Goal: Task Accomplishment & Management: Use online tool/utility

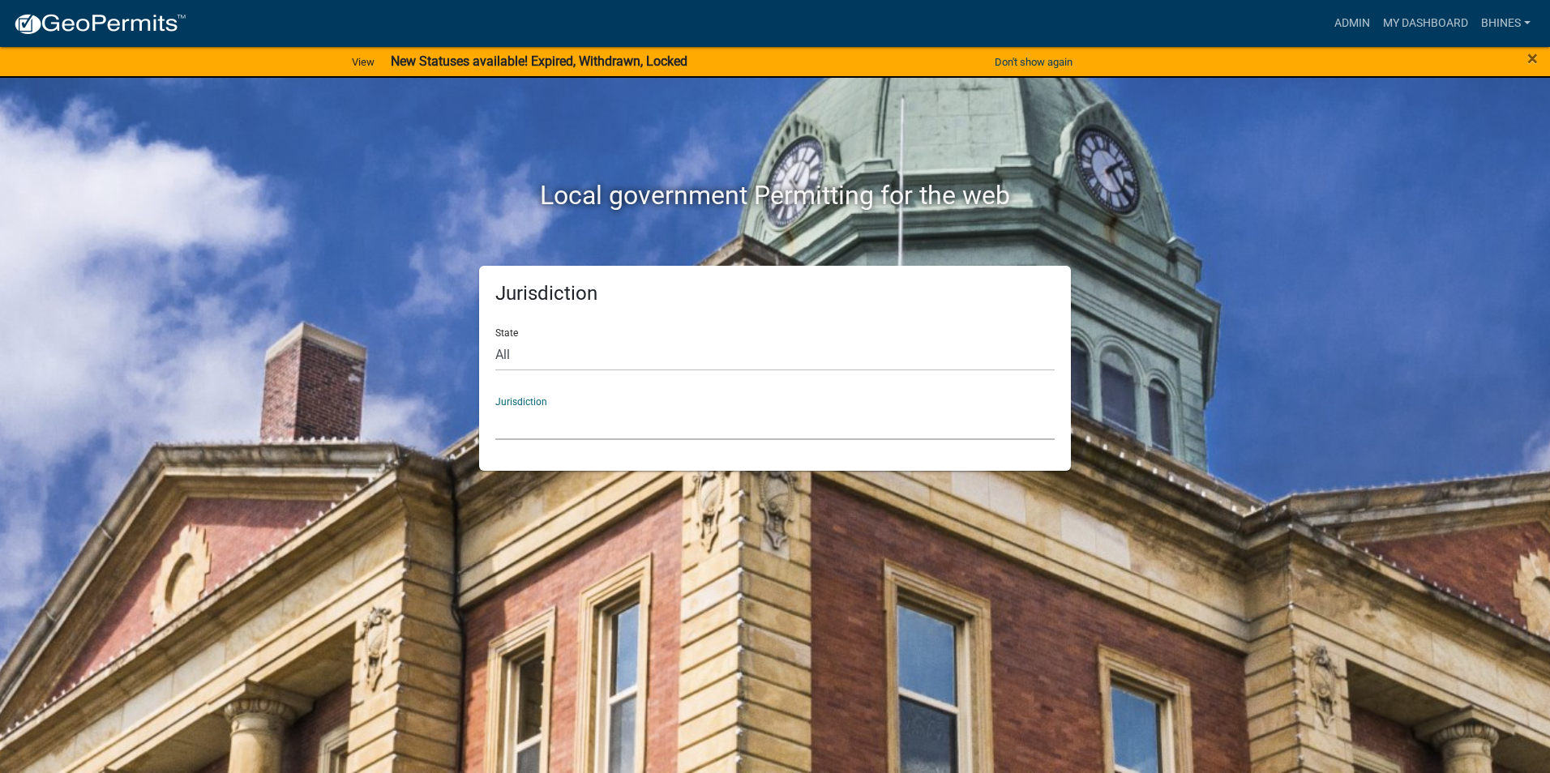
click at [580, 440] on select "[GEOGRAPHIC_DATA], [US_STATE] [GEOGRAPHIC_DATA], [US_STATE][PERSON_NAME][GEOGRA…" at bounding box center [774, 423] width 559 height 33
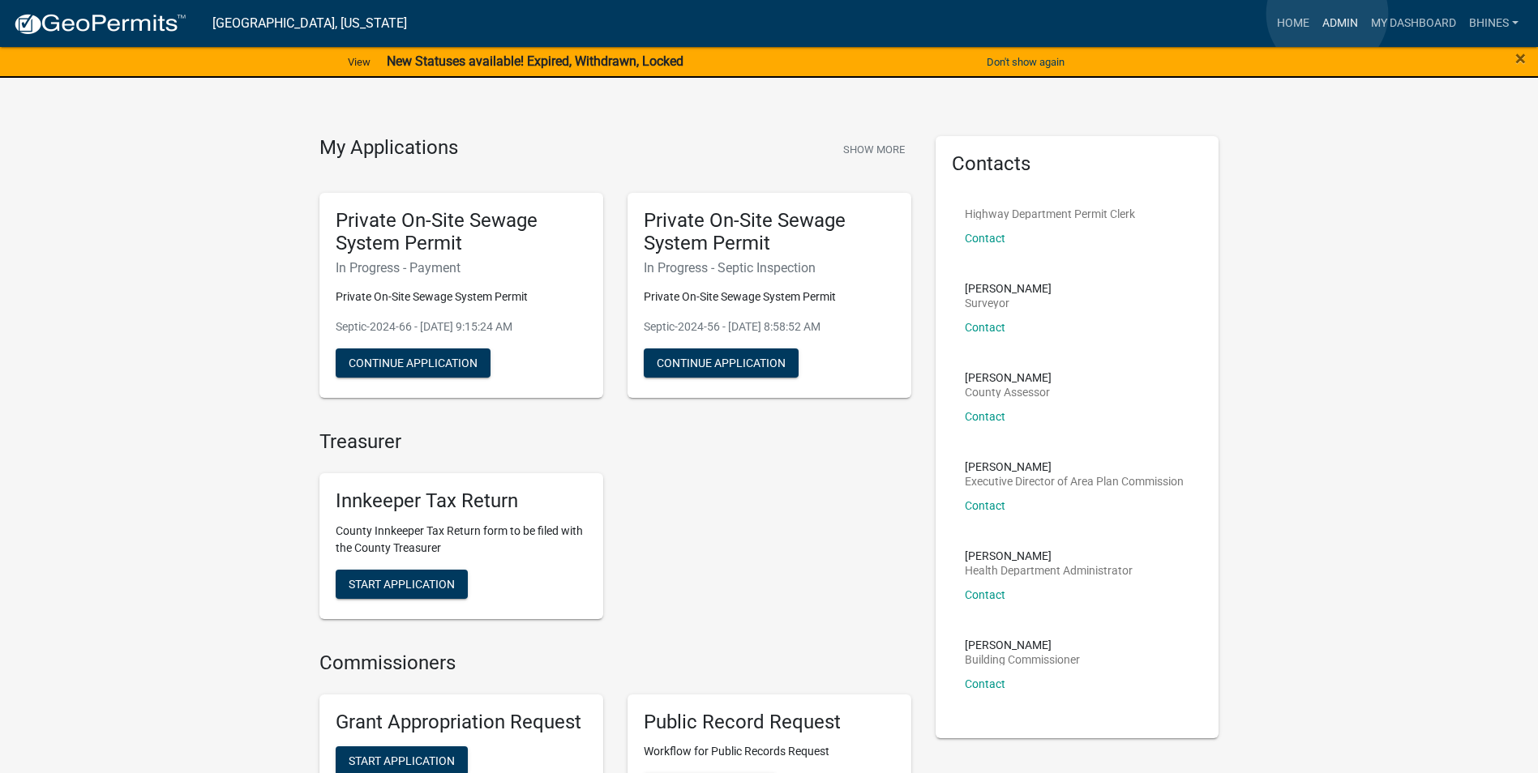
click at [1327, 14] on link "Admin" at bounding box center [1340, 23] width 49 height 31
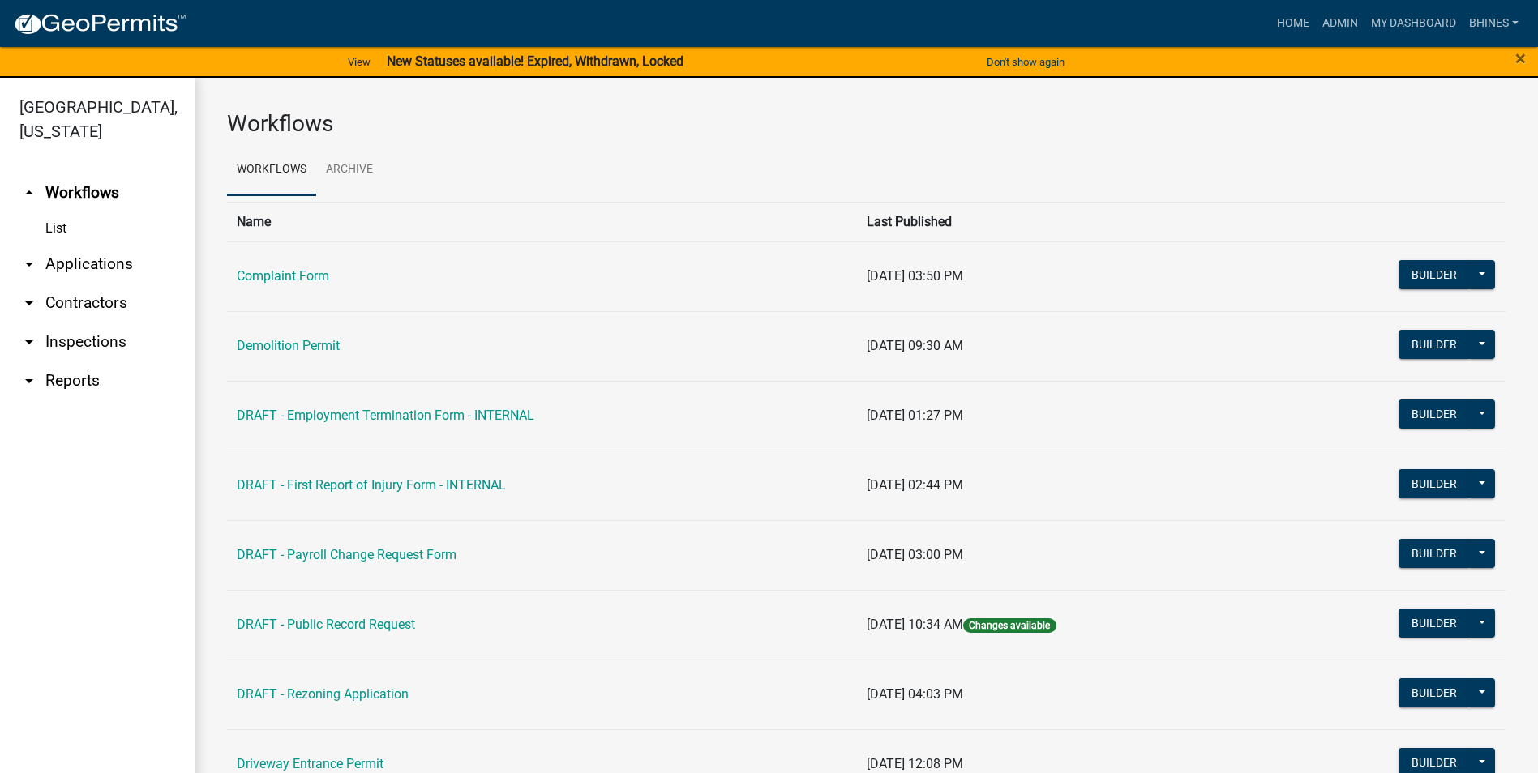
click at [56, 263] on link "arrow_drop_down Applications" at bounding box center [97, 264] width 195 height 39
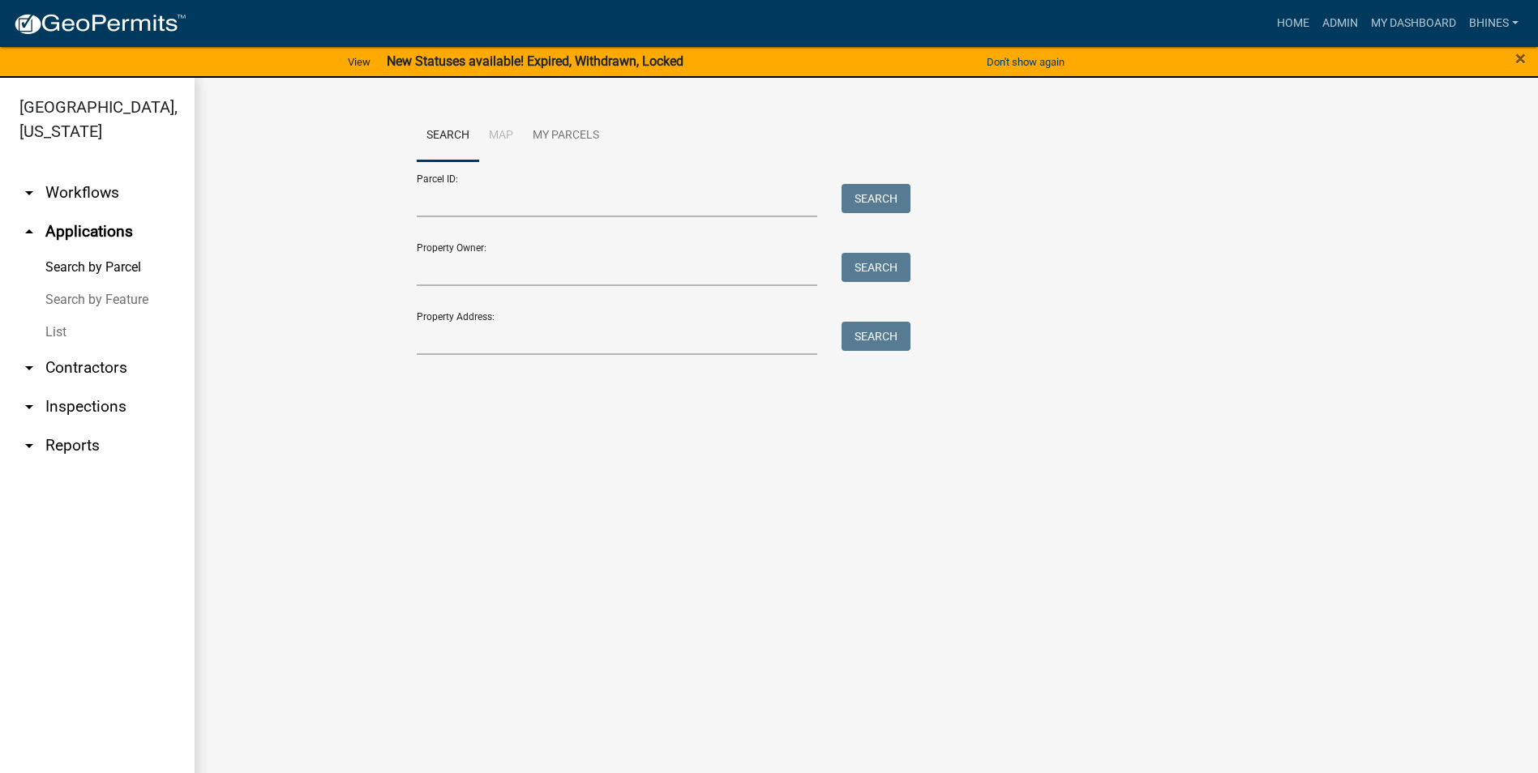
click at [49, 336] on link "List" at bounding box center [97, 332] width 195 height 32
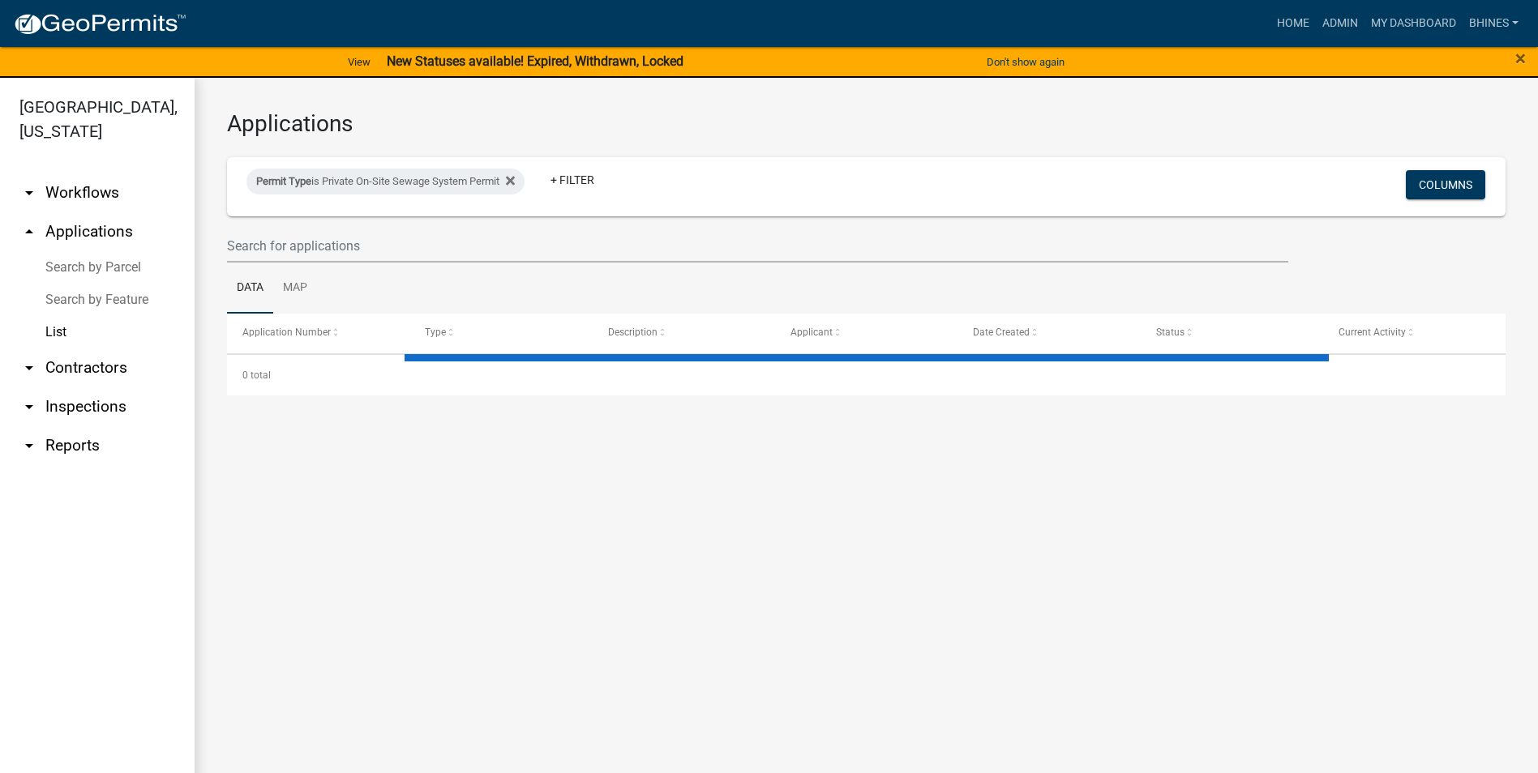
select select "3: 100"
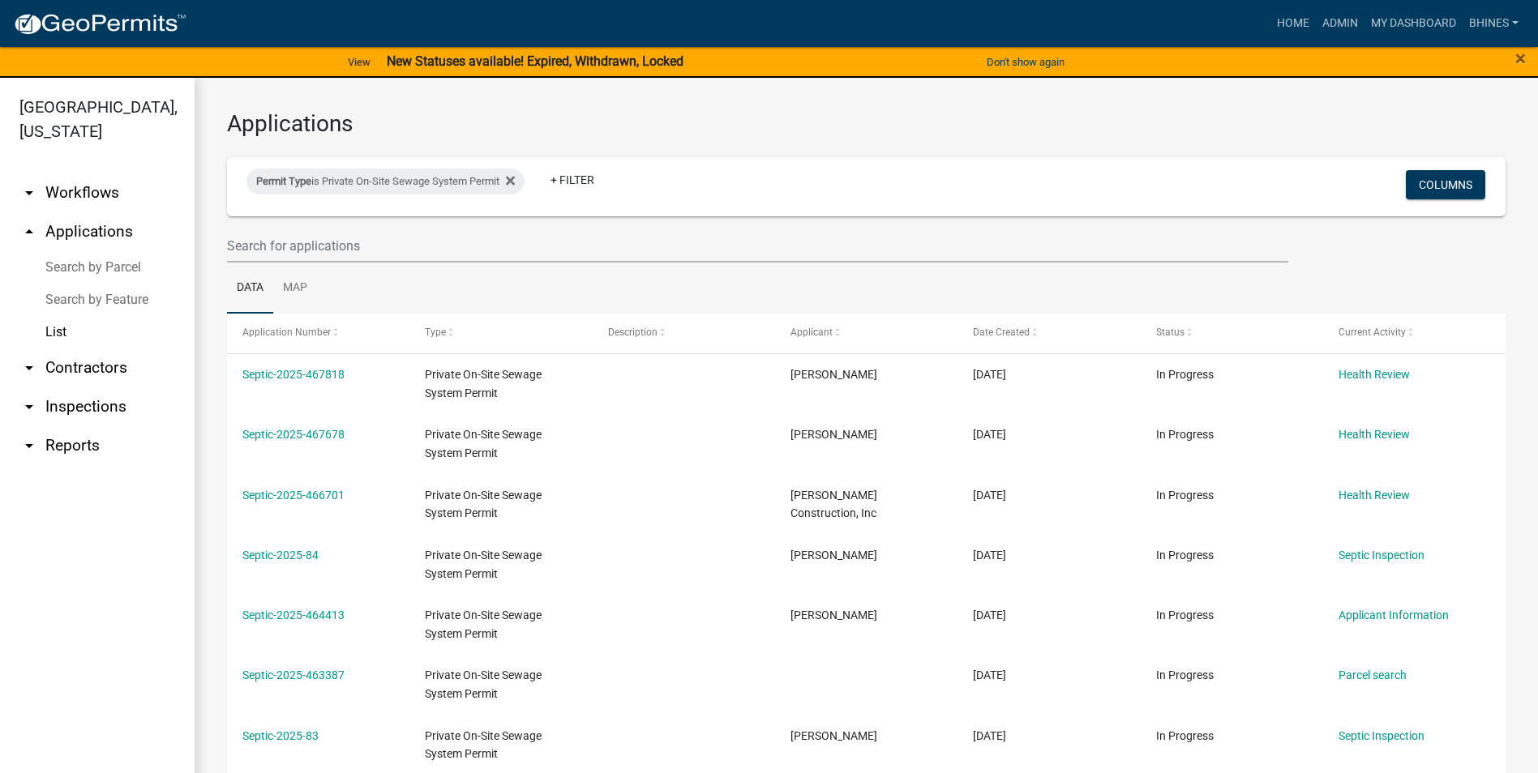
click at [49, 334] on link "List" at bounding box center [97, 332] width 195 height 32
click at [576, 182] on link "+ Filter" at bounding box center [573, 179] width 70 height 29
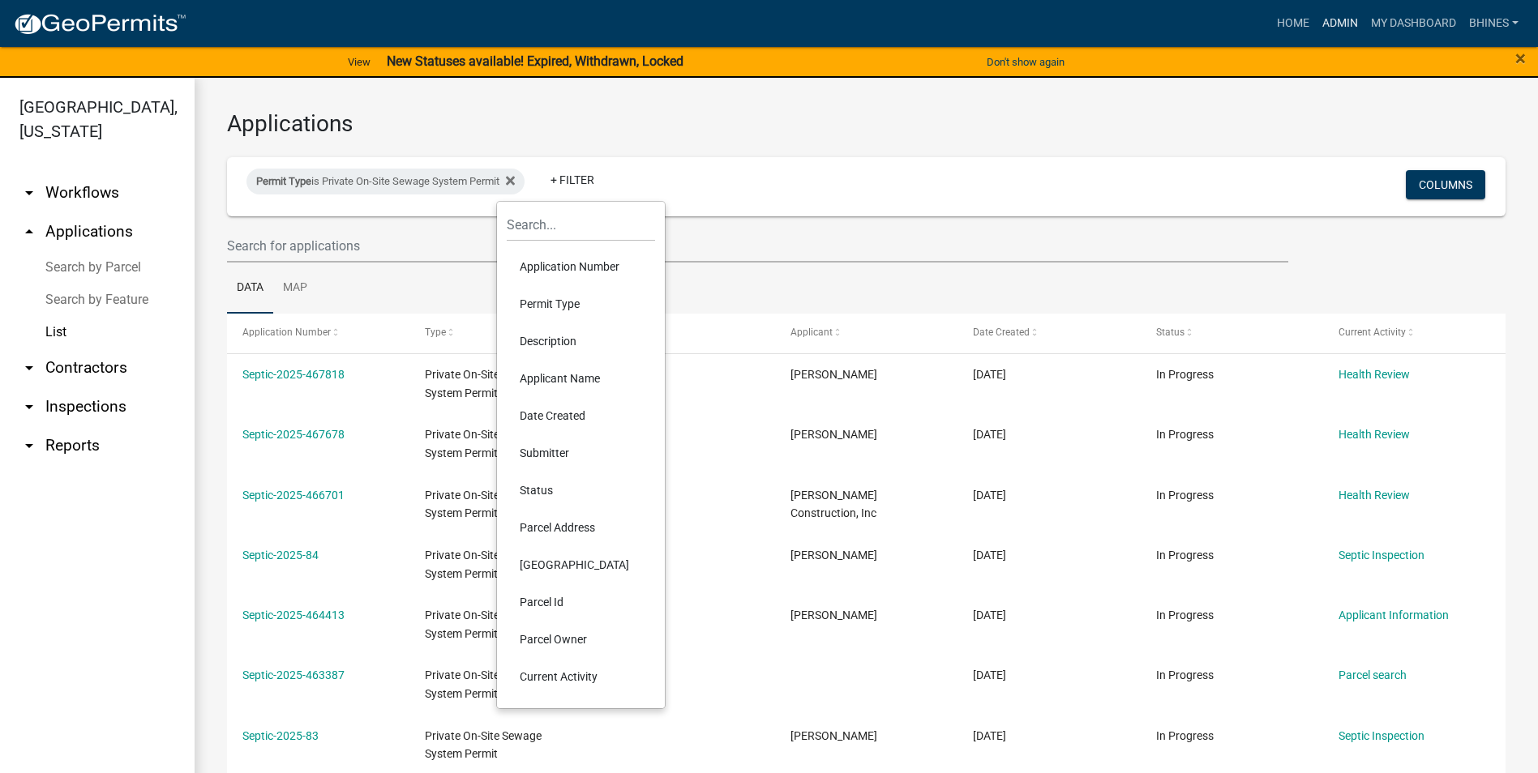
click at [1344, 22] on link "Admin" at bounding box center [1340, 23] width 49 height 31
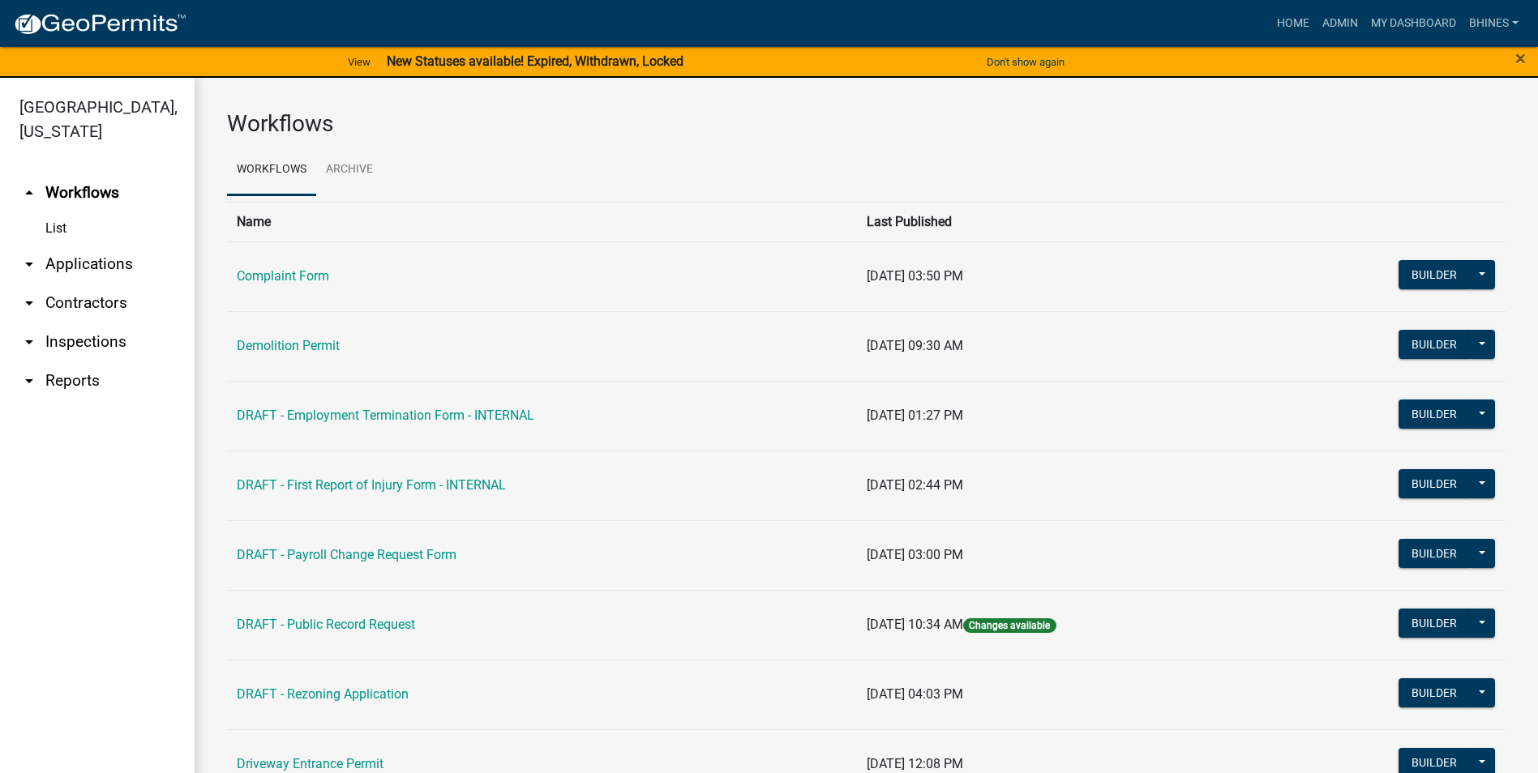
click at [79, 260] on link "arrow_drop_down Applications" at bounding box center [97, 264] width 195 height 39
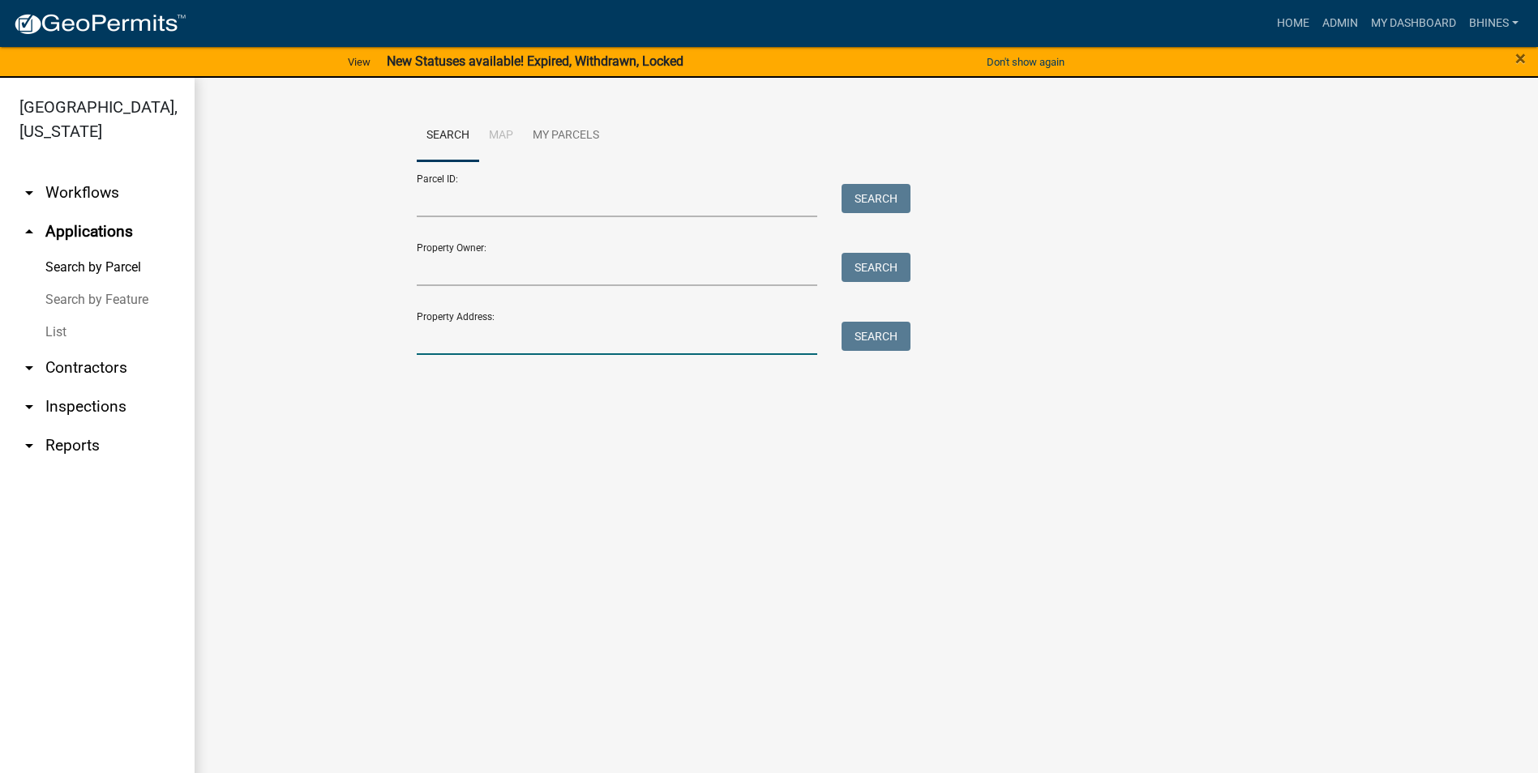
click at [495, 338] on input "Property Address:" at bounding box center [617, 338] width 401 height 33
type input "30 wild"
click at [878, 342] on button "Search" at bounding box center [876, 336] width 69 height 29
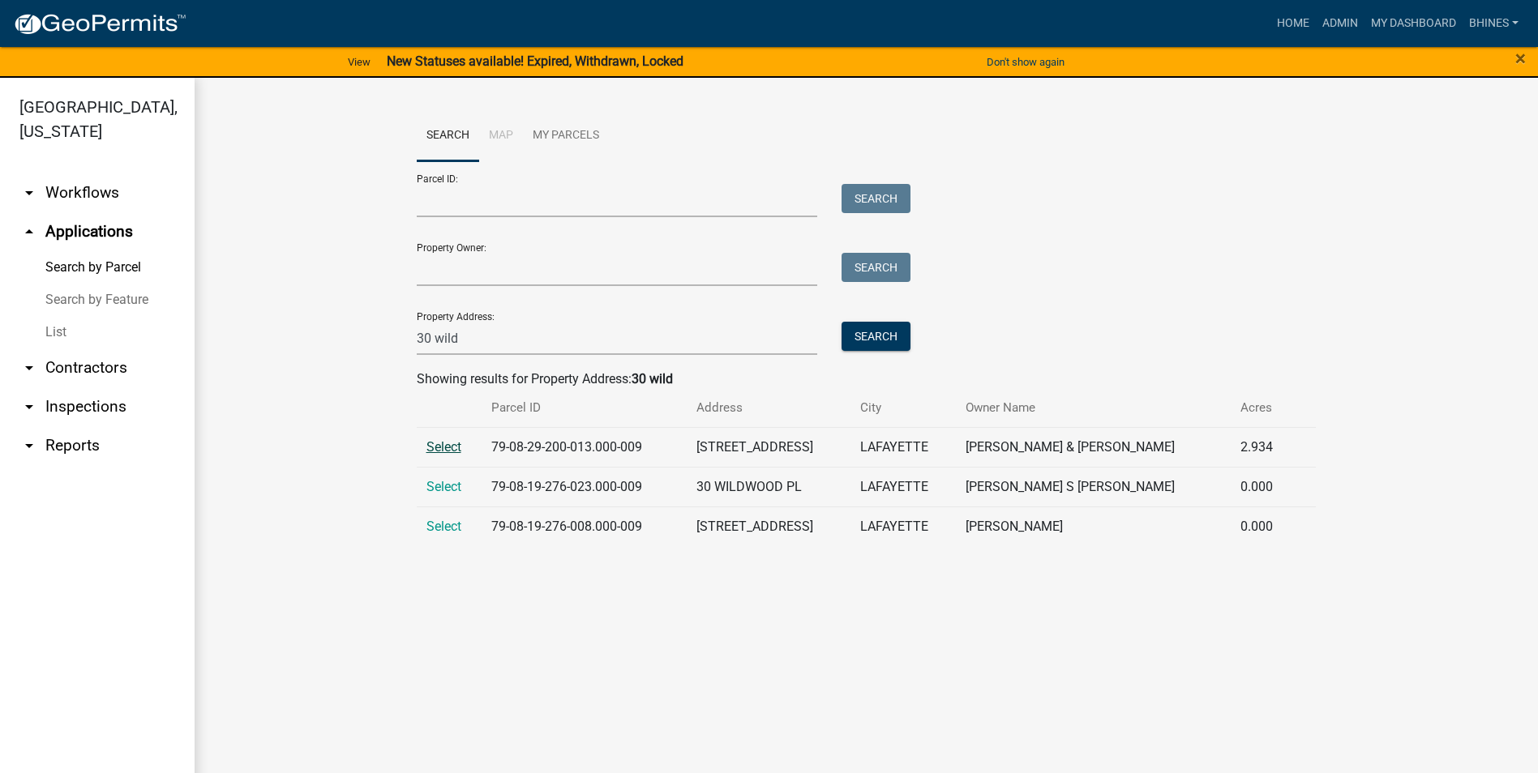
click at [432, 444] on span "Select" at bounding box center [443, 446] width 35 height 15
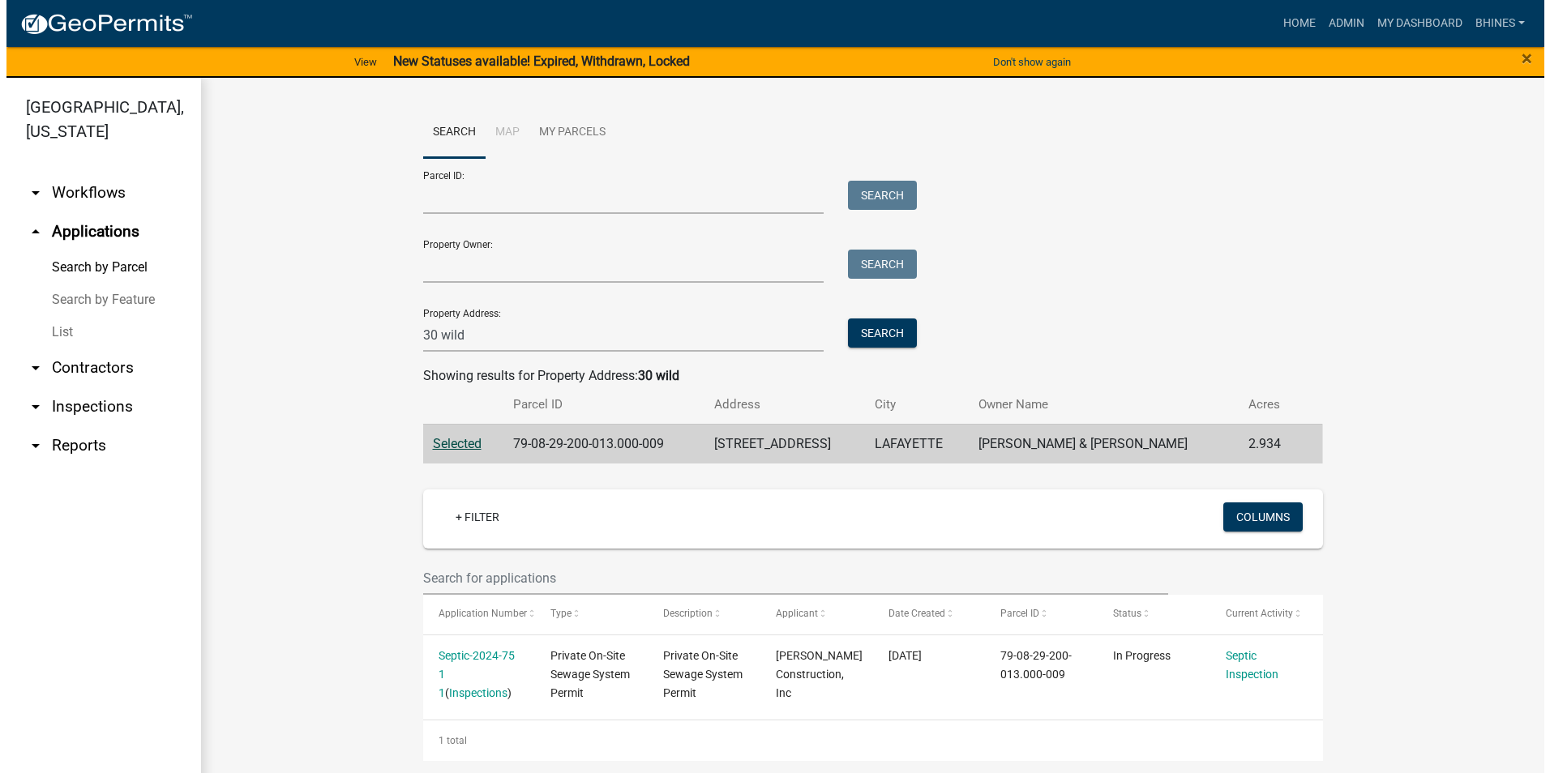
scroll to position [4, 0]
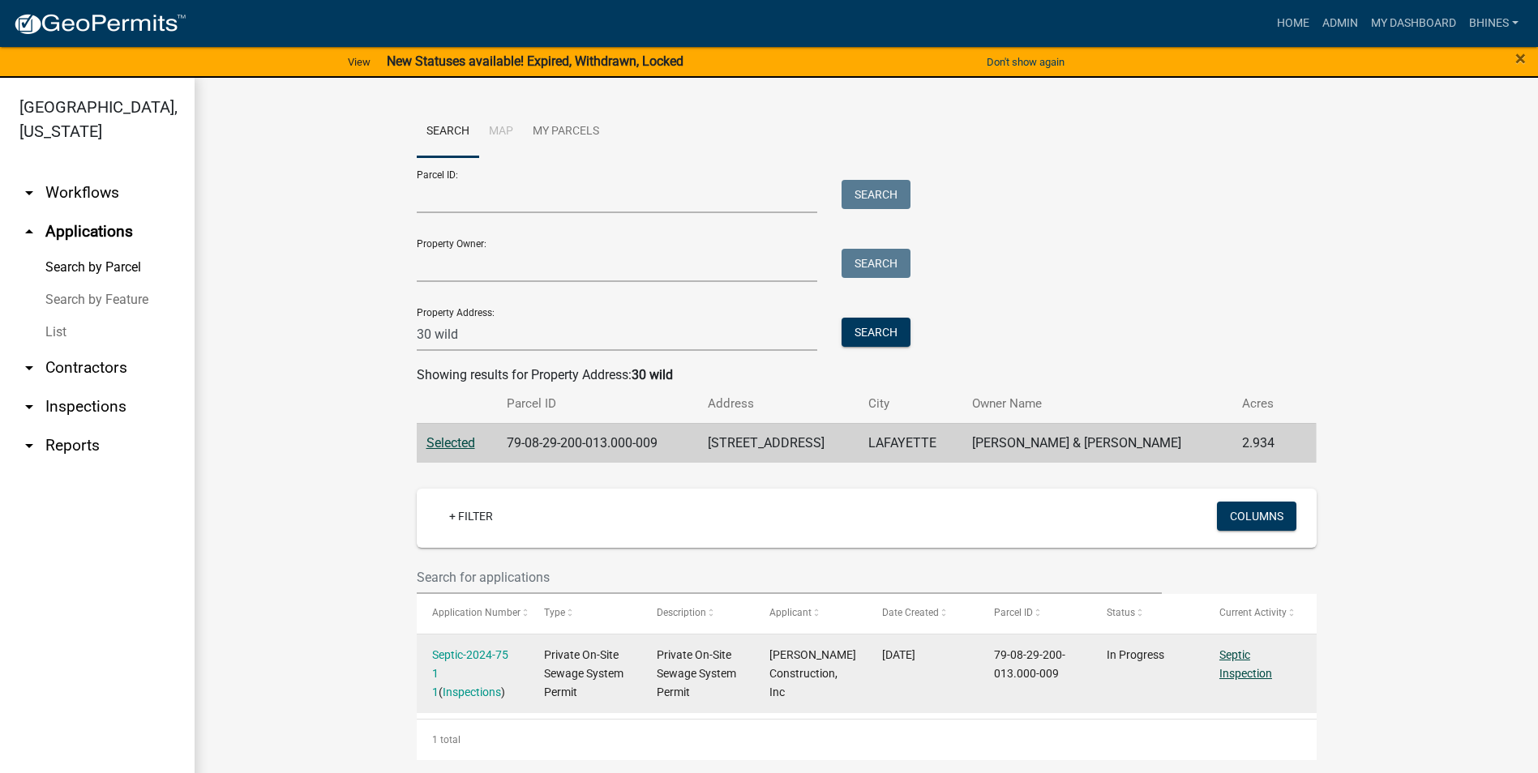
click at [1259, 675] on link "Septic Inspection" at bounding box center [1245, 665] width 53 height 32
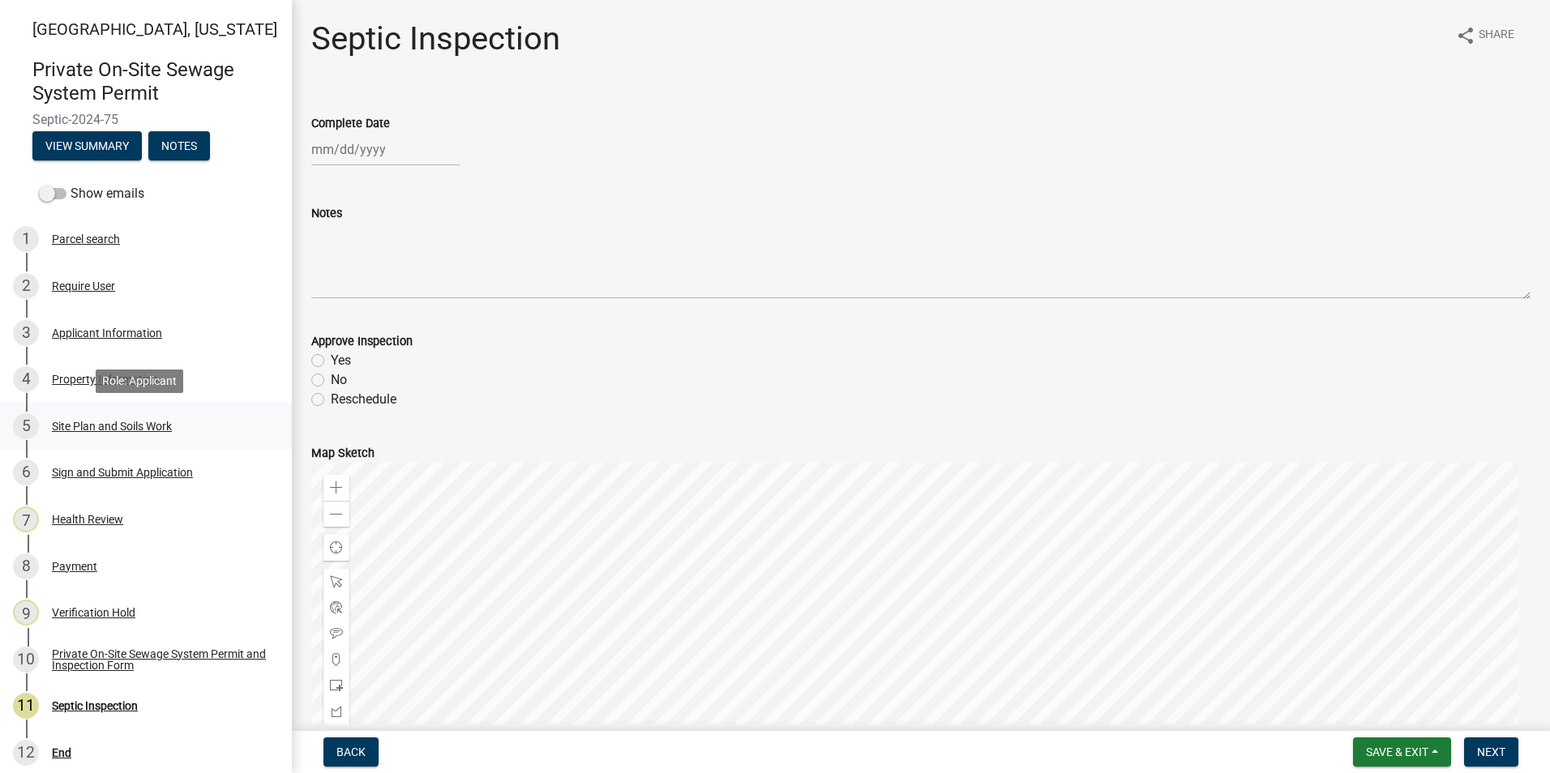
click at [109, 431] on div "Site Plan and Soils Work" at bounding box center [112, 426] width 120 height 11
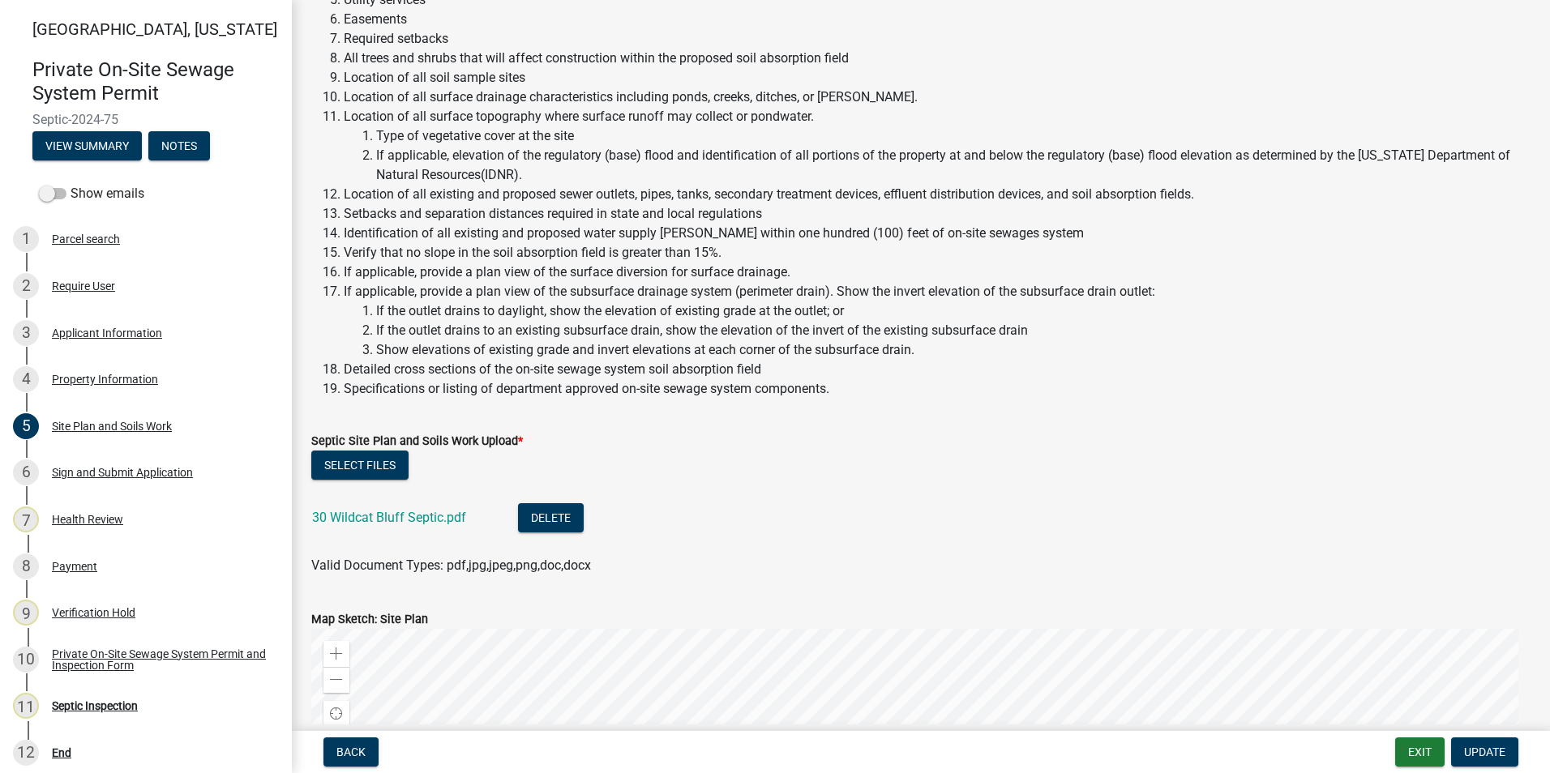
scroll to position [405, 0]
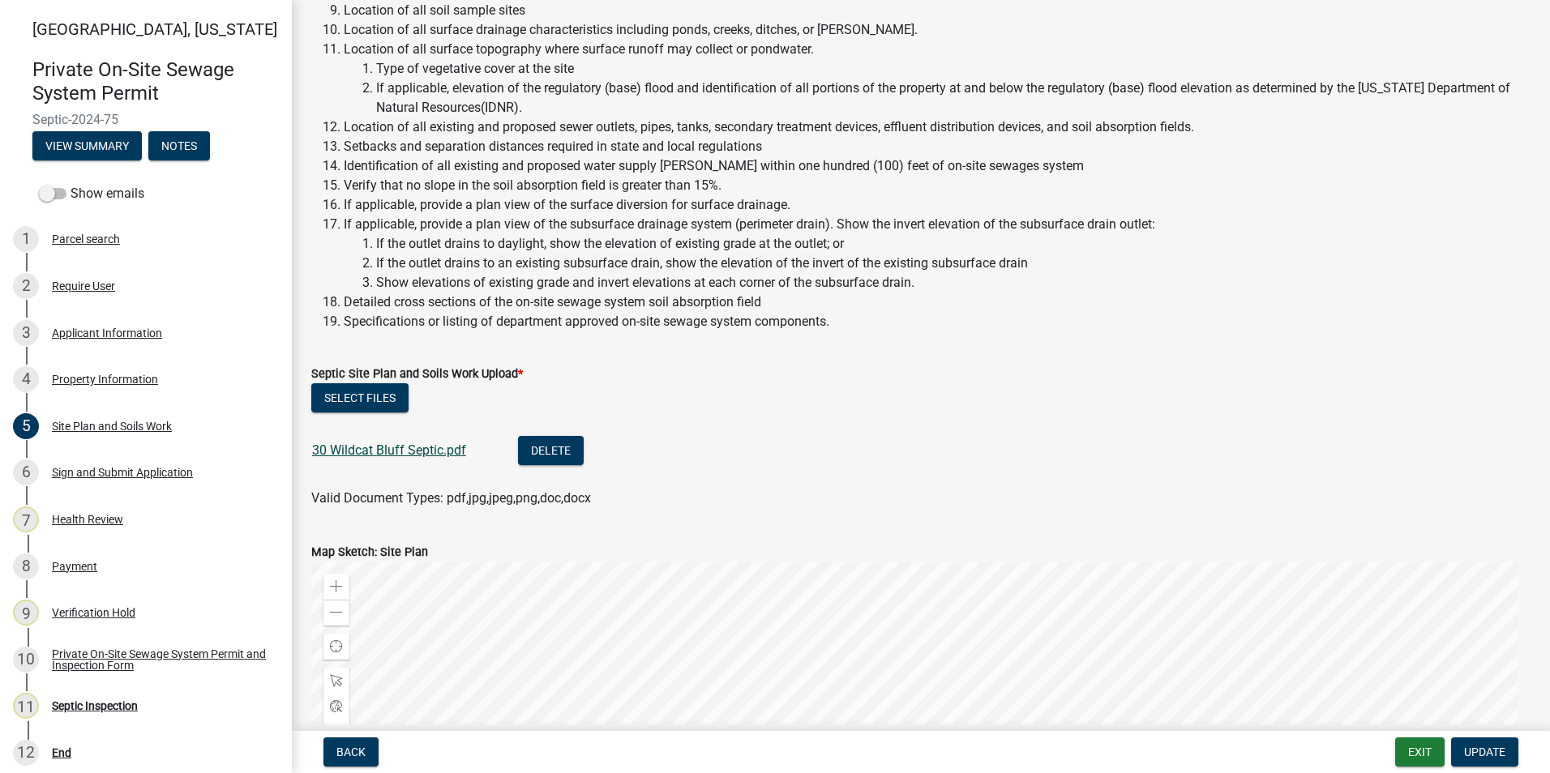
click at [418, 455] on link "30 Wildcat Bluff Septic.pdf" at bounding box center [389, 450] width 154 height 15
